Goal: Task Accomplishment & Management: Complete application form

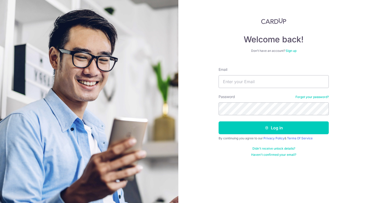
click at [249, 72] on div "Email" at bounding box center [273, 77] width 110 height 21
click at [249, 75] on input "Email" at bounding box center [273, 81] width 110 height 13
type input "[EMAIL_ADDRESS][DOMAIN_NAME]"
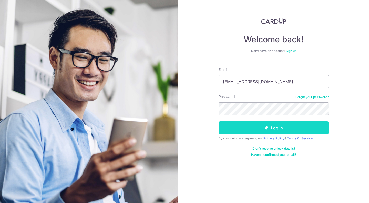
click at [286, 125] on button "Log in" at bounding box center [273, 127] width 110 height 13
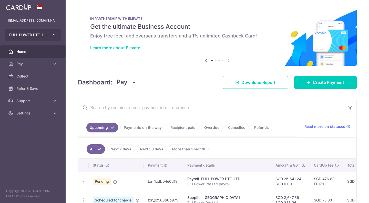
click at [55, 33] on icon "button" at bounding box center [54, 35] width 4 height 4
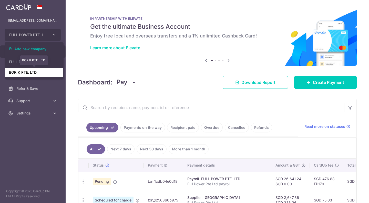
click at [41, 71] on link "BOK K PTE. LTD." at bounding box center [34, 72] width 58 height 9
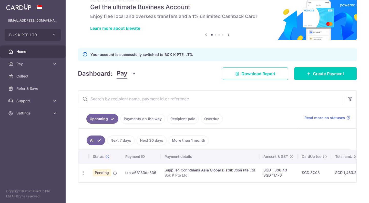
scroll to position [26, 0]
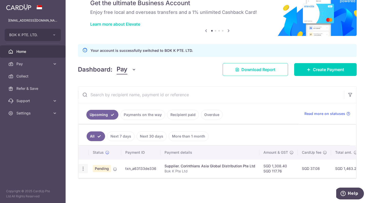
click at [84, 166] on icon "button" at bounding box center [82, 168] width 5 height 5
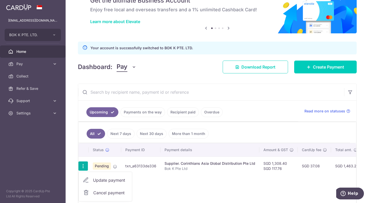
click at [98, 179] on span "Update payment" at bounding box center [110, 180] width 35 height 6
radio input "true"
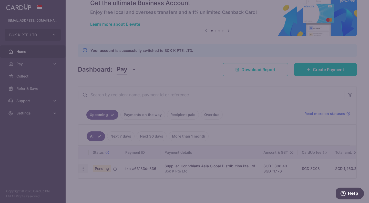
type input "1,308.40"
type input "117.76"
type input "[DATE]"
type input "Bok K Pte Ltd"
type input "Corinthians AUG"
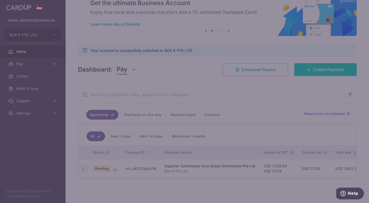
radio input "true"
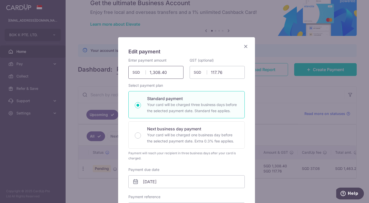
drag, startPoint x: 166, startPoint y: 74, endPoint x: 149, endPoint y: 72, distance: 16.7
click at [149, 72] on input "1,308.40" at bounding box center [155, 72] width 55 height 13
click at [166, 71] on input "1,308.40" at bounding box center [155, 72] width 55 height 13
drag, startPoint x: 169, startPoint y: 71, endPoint x: 156, endPoint y: 87, distance: 20.9
click at [141, 69] on input "1,308.40" at bounding box center [155, 72] width 55 height 13
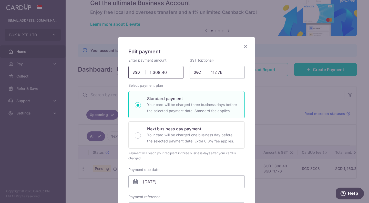
drag, startPoint x: 170, startPoint y: 75, endPoint x: 144, endPoint y: 73, distance: 26.2
click at [144, 73] on input "1,308.40" at bounding box center [155, 72] width 55 height 13
type input "534.20"
drag, startPoint x: 230, startPoint y: 72, endPoint x: 188, endPoint y: 70, distance: 42.3
click at [190, 70] on input "117.76" at bounding box center [217, 72] width 55 height 13
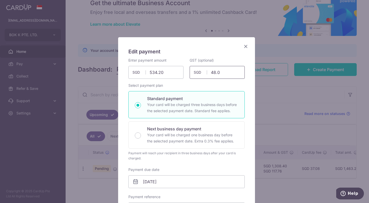
type input "48.08"
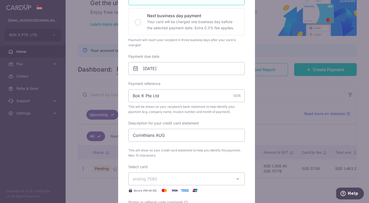
scroll to position [154, 0]
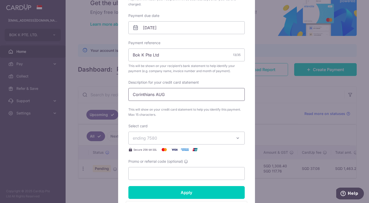
drag, startPoint x: 163, startPoint y: 93, endPoint x: 153, endPoint y: 97, distance: 10.3
click at [153, 97] on input "Corinthians AUG" at bounding box center [186, 94] width 116 height 13
type input "Corinthians SEP"
click at [179, 27] on input "[DATE]" at bounding box center [186, 27] width 116 height 13
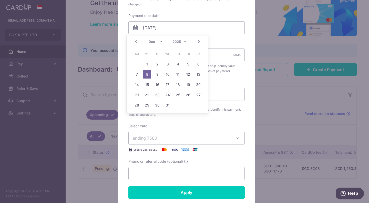
click at [160, 42] on select "Oct Nov Dec" at bounding box center [156, 41] width 14 height 4
click at [177, 105] on link "30" at bounding box center [178, 105] width 8 height 8
type input "[DATE]"
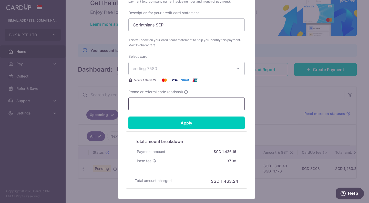
scroll to position [231, 0]
click at [166, 23] on input "Corinthians SEP" at bounding box center [186, 24] width 116 height 13
click at [145, 105] on input "Promo or referral code (optional)" at bounding box center [186, 103] width 116 height 13
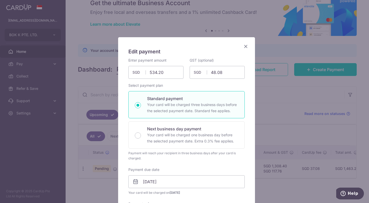
scroll to position [102, 0]
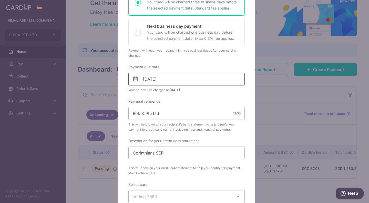
click at [165, 78] on input "[DATE]" at bounding box center [186, 78] width 116 height 13
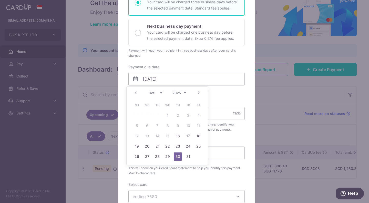
click at [228, 138] on div "Enter payment amount 534.20 534.20 SGD To change the payment amount, please can…" at bounding box center [186, 96] width 116 height 283
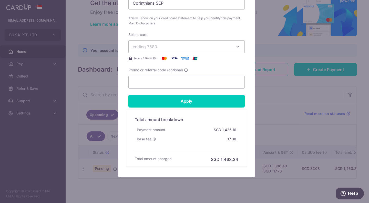
scroll to position [263, 0]
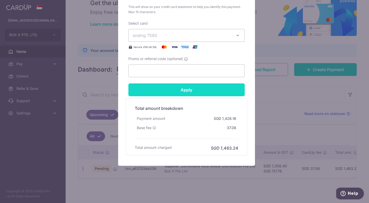
click at [191, 91] on input "Apply" at bounding box center [186, 89] width 116 height 13
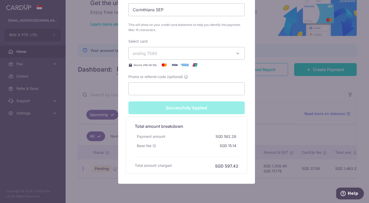
type input "Successfully Applied"
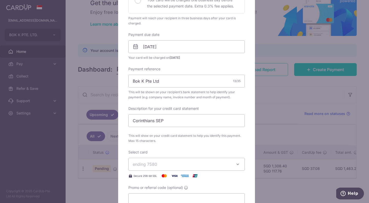
scroll to position [25, 0]
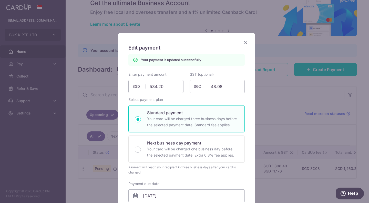
scroll to position [0, 0]
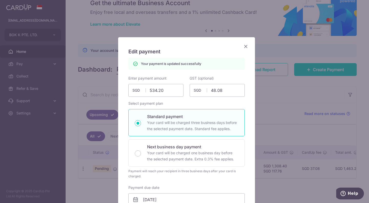
click at [243, 45] on icon "Close" at bounding box center [246, 46] width 6 height 6
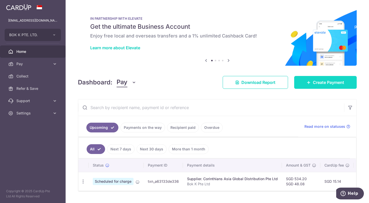
click at [313, 80] on span "Create Payment" at bounding box center [328, 82] width 31 height 6
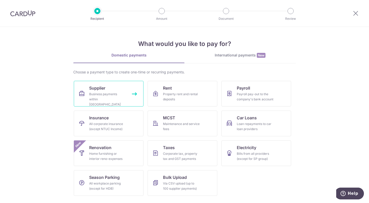
click at [109, 96] on div "Business payments within Singapore" at bounding box center [107, 98] width 37 height 15
